Goal: Transaction & Acquisition: Purchase product/service

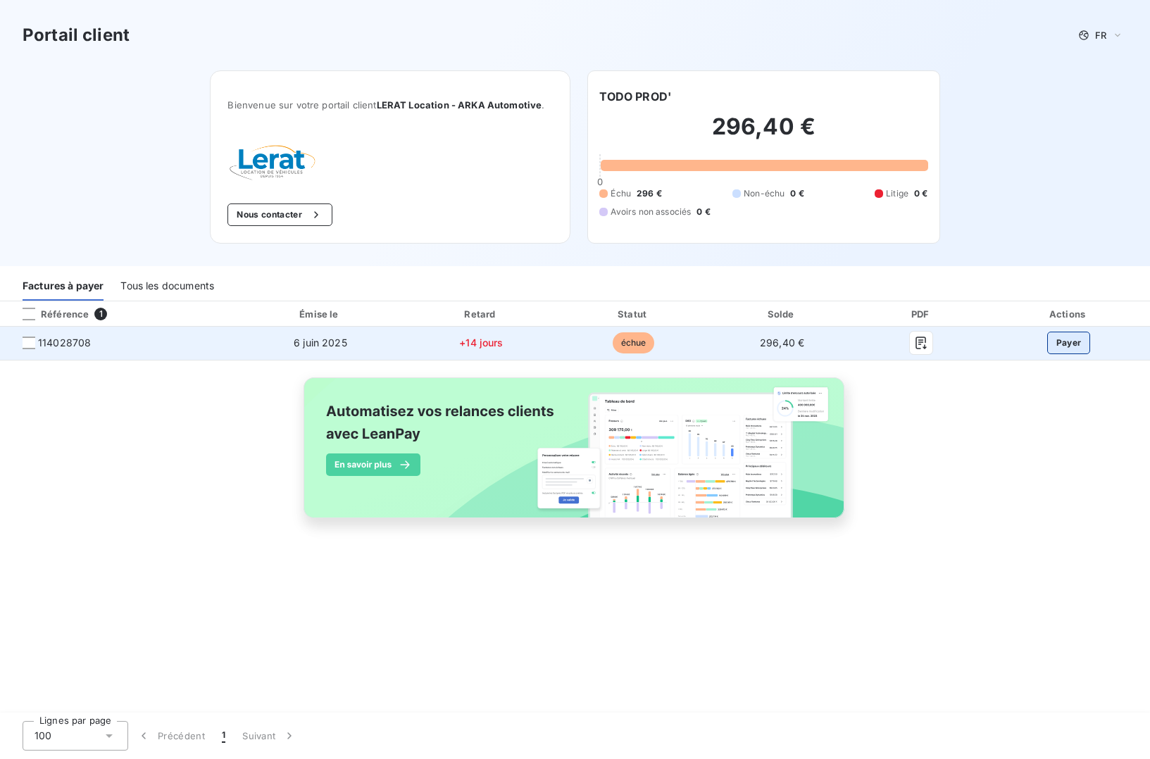
click at [1074, 344] on button "Payer" at bounding box center [1069, 343] width 44 height 23
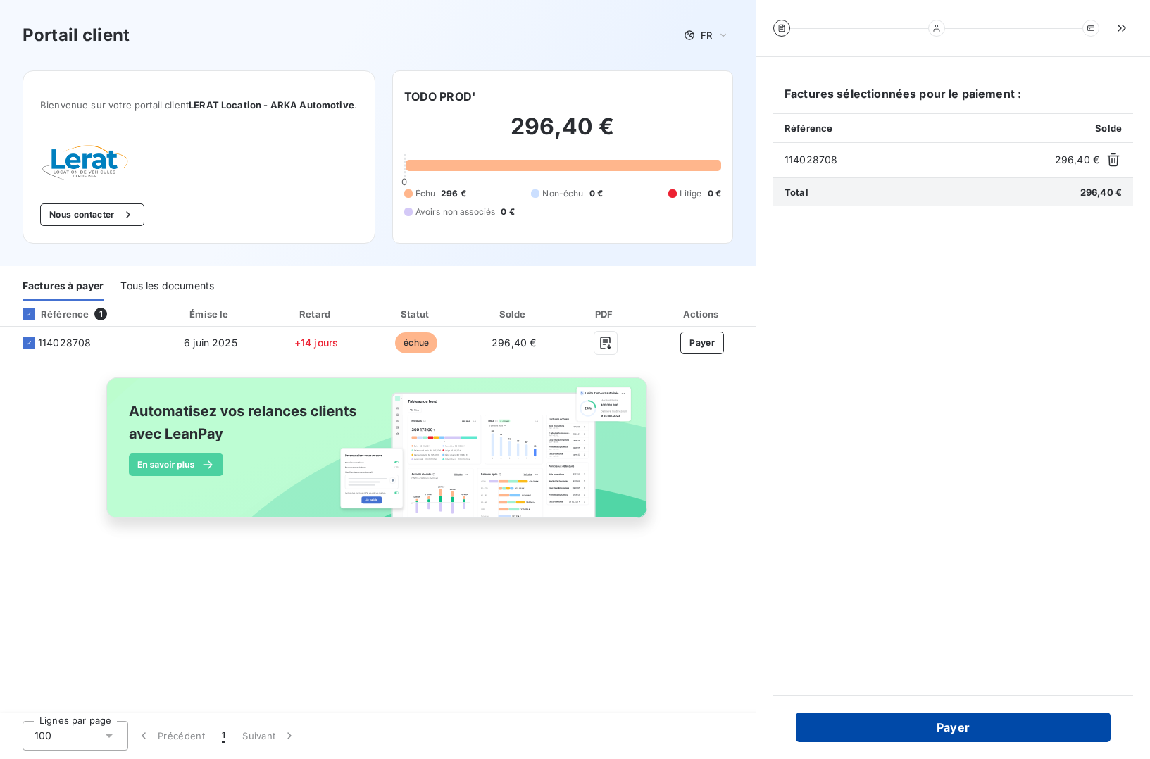
click at [962, 727] on button "Payer" at bounding box center [953, 728] width 315 height 30
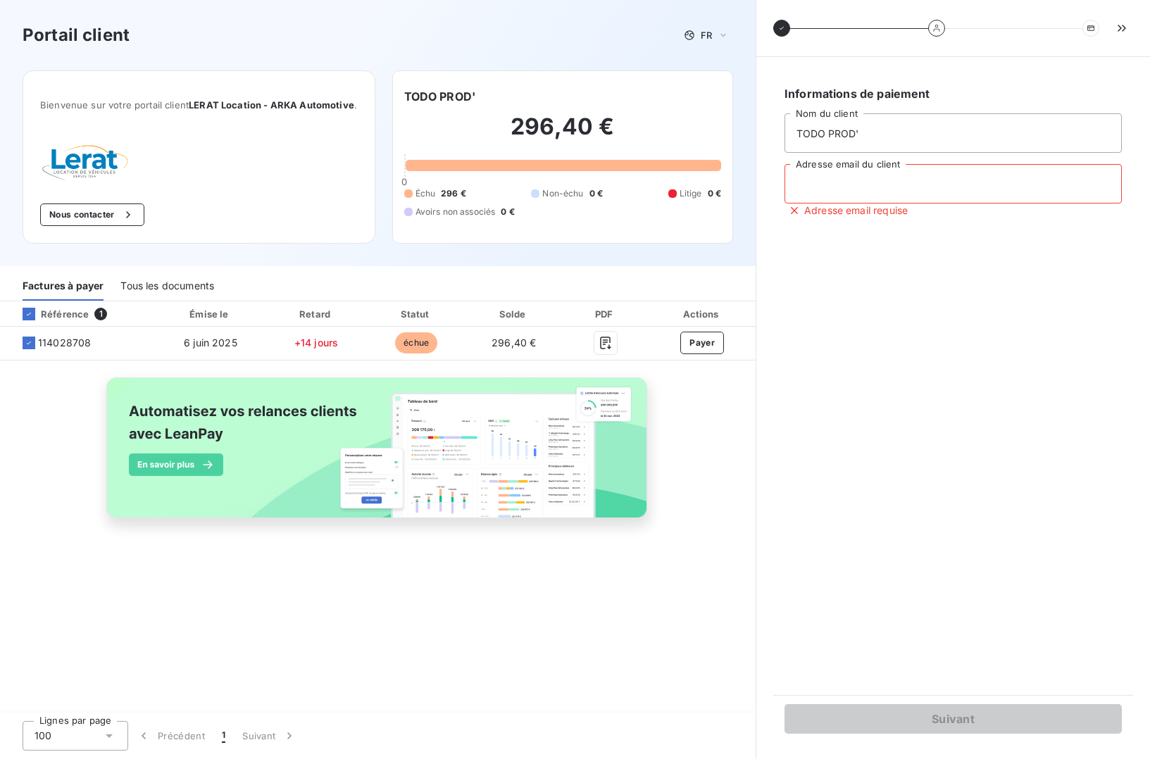
click at [872, 190] on input "Adresse email du client" at bounding box center [952, 183] width 337 height 39
type input "[PERSON_NAME][EMAIL_ADDRESS][DOMAIN_NAME]"
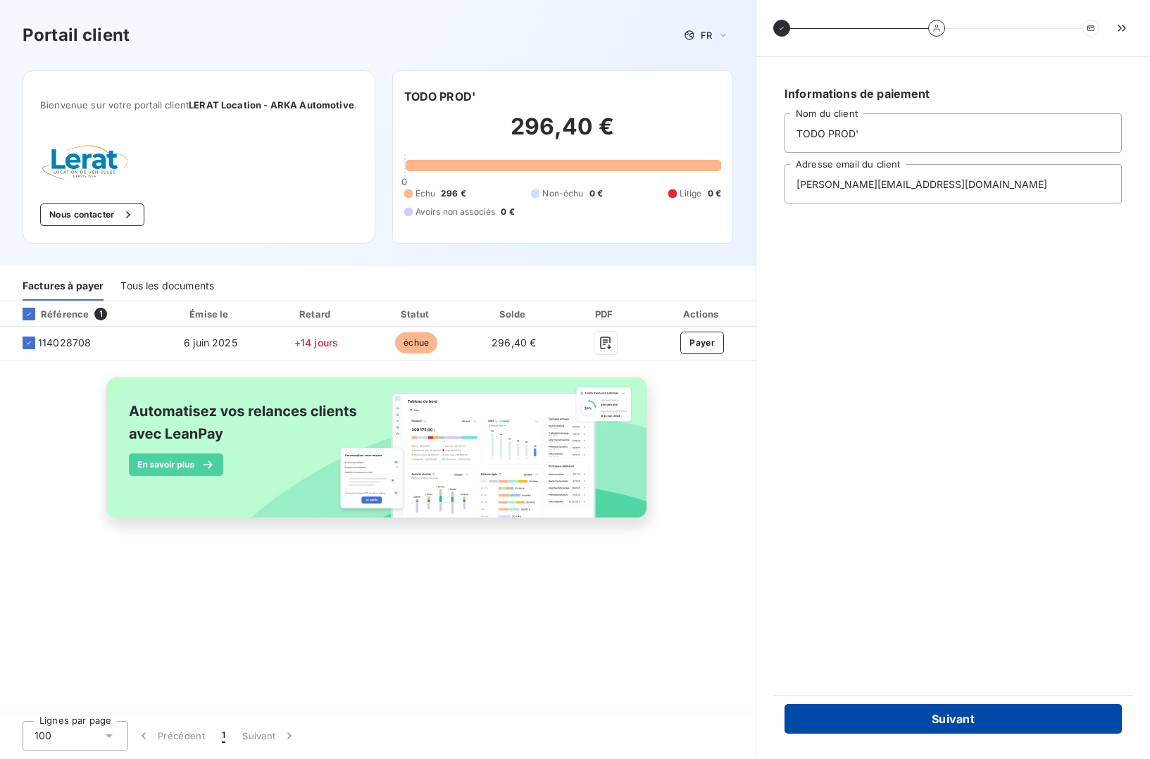
click at [961, 718] on button "Suivant" at bounding box center [952, 719] width 337 height 30
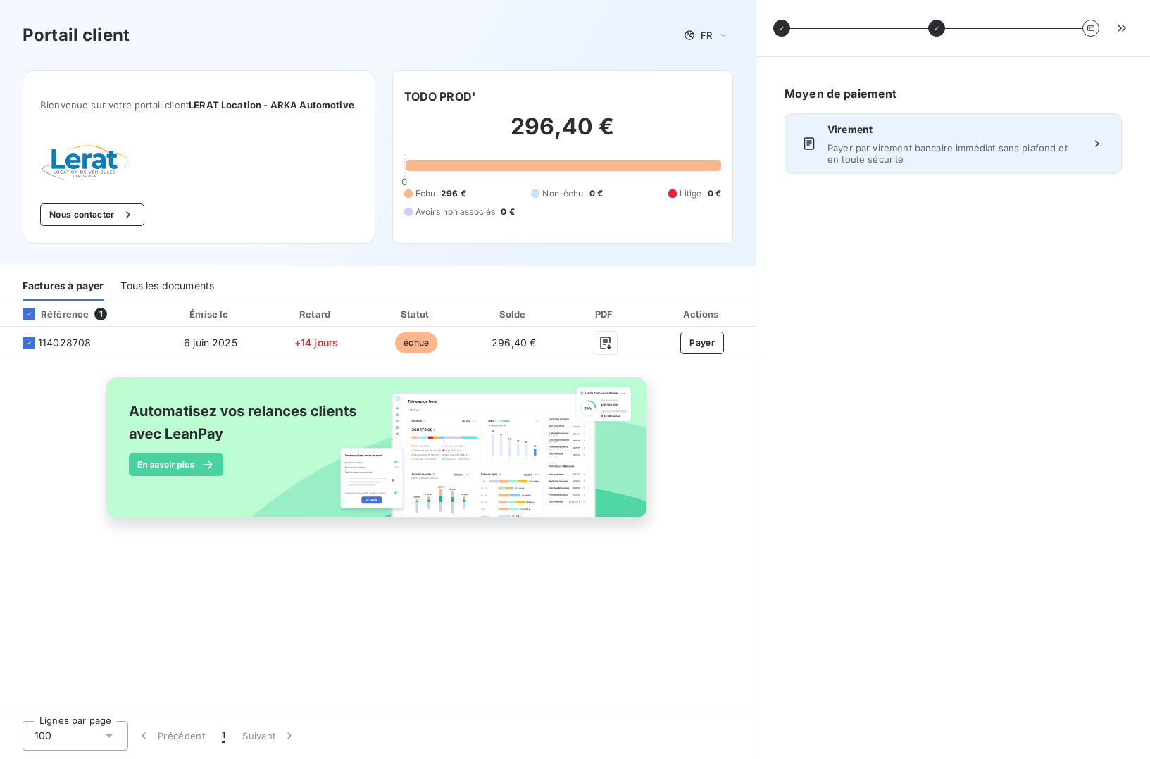
click at [1017, 149] on span "Payer par virement bancaire immédiat sans plafond et en toute sécurité" at bounding box center [952, 153] width 251 height 23
